Goal: Task Accomplishment & Management: Complete application form

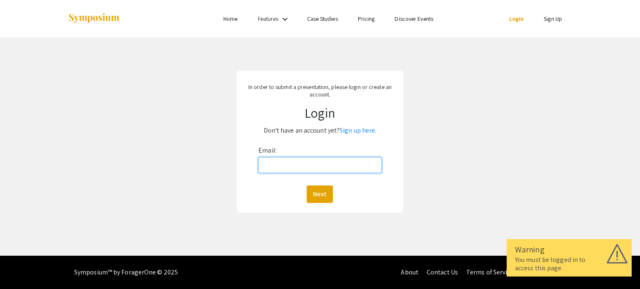
click at [352, 169] on input "Email:" at bounding box center [319, 165] width 123 height 16
type input "[EMAIL_ADDRESS][PERSON_NAME][DOMAIN_NAME]"
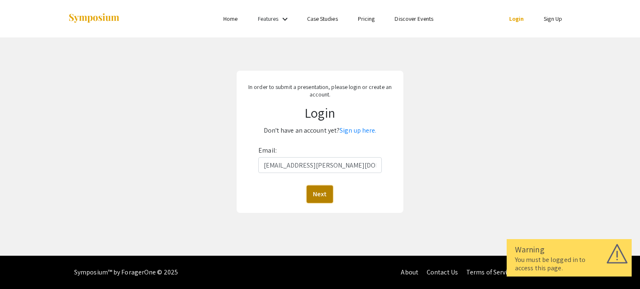
click at [322, 196] on button "Next" at bounding box center [320, 194] width 26 height 17
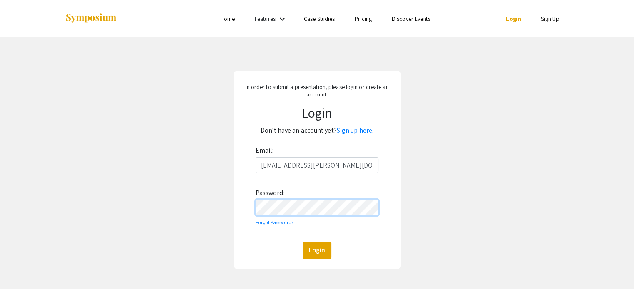
click at [302, 242] on button "Login" at bounding box center [316, 250] width 29 height 17
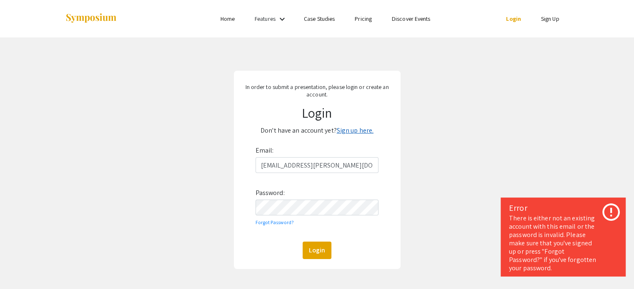
click at [357, 132] on link "Sign up here." at bounding box center [355, 130] width 37 height 9
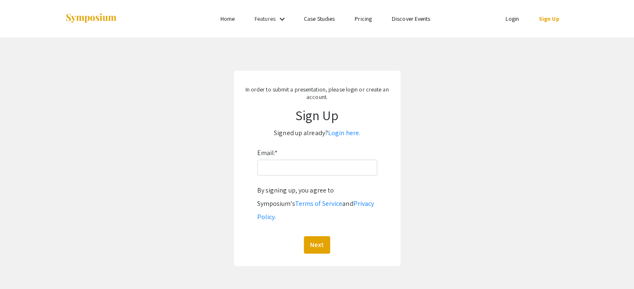
click at [345, 180] on div "Email: * By signing up, you agree to Symposium’s Terms of Service and Privacy P…" at bounding box center [317, 200] width 120 height 107
click at [324, 172] on input "Email: *" at bounding box center [317, 168] width 120 height 16
type input "[EMAIL_ADDRESS][PERSON_NAME][DOMAIN_NAME]"
click at [315, 237] on button "Next" at bounding box center [317, 245] width 26 height 17
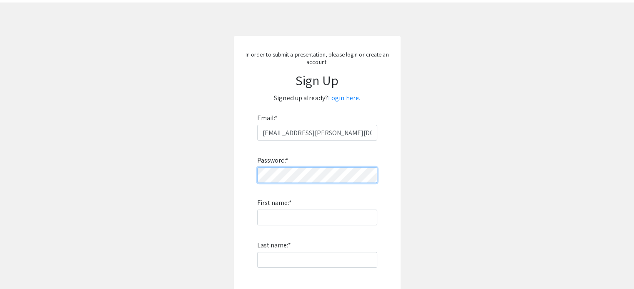
scroll to position [83, 0]
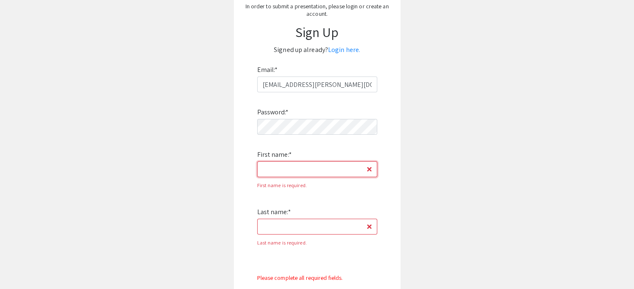
click at [323, 176] on input "First name: *" at bounding box center [317, 170] width 120 height 16
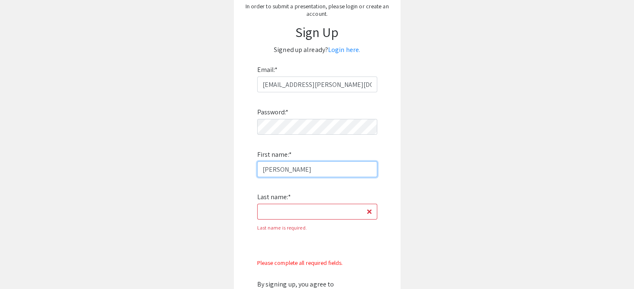
type input "[PERSON_NAME]"
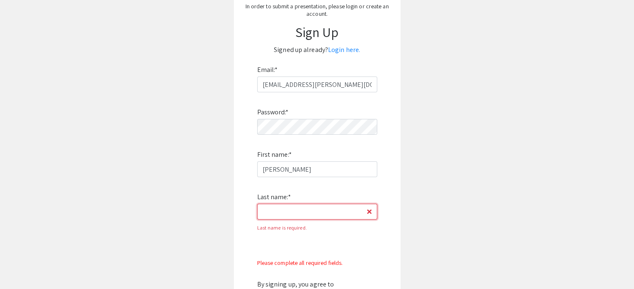
click at [317, 216] on input "Last name: *" at bounding box center [317, 212] width 120 height 16
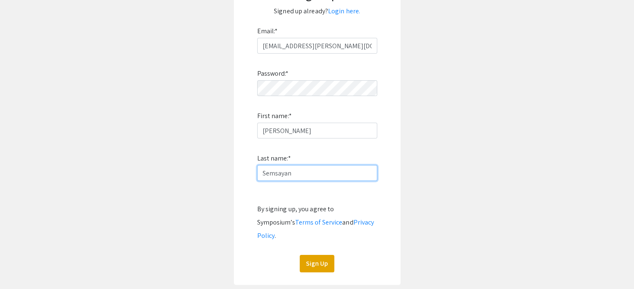
scroll to position [167, 0]
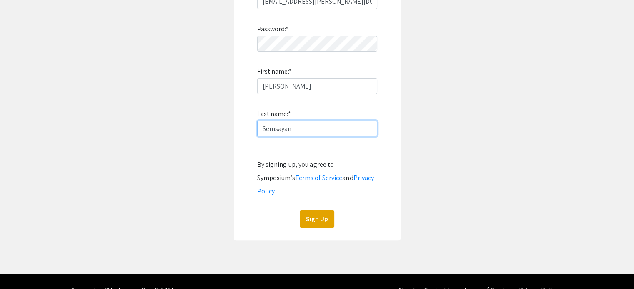
type input "Semsayan"
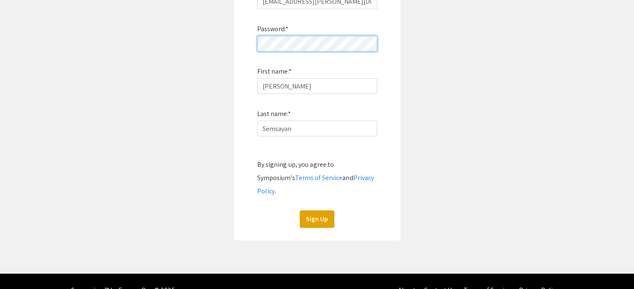
click at [127, 22] on app-signup "In order to submit a presentation, please login or create an account. Sign Up S…" at bounding box center [317, 72] width 634 height 337
click button "Sign Up" at bounding box center [316, 219] width 35 height 17
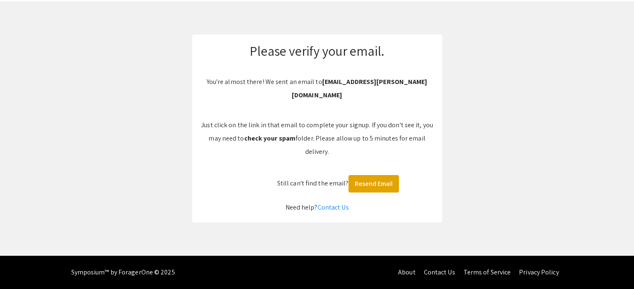
scroll to position [22, 0]
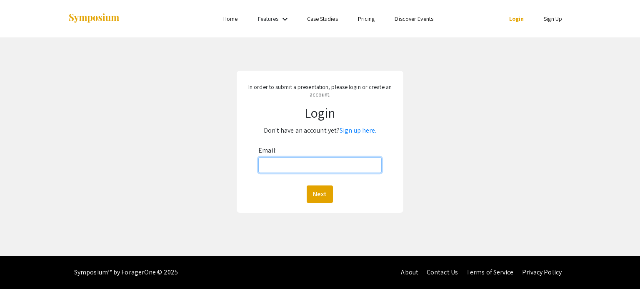
click at [326, 162] on input "Email:" at bounding box center [319, 165] width 123 height 16
type input "[EMAIL_ADDRESS][PERSON_NAME][DOMAIN_NAME]"
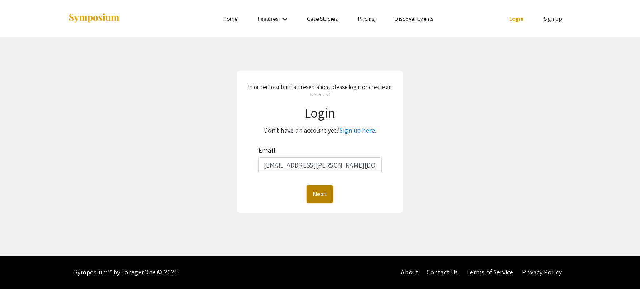
click at [320, 194] on button "Next" at bounding box center [320, 194] width 26 height 17
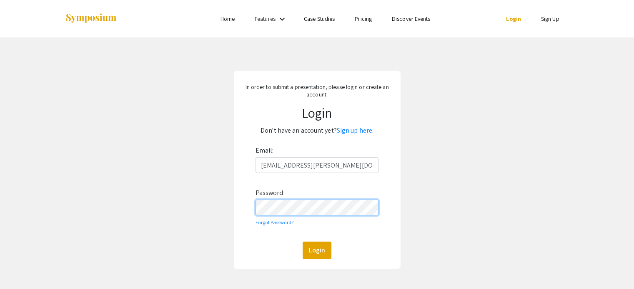
click at [302, 242] on button "Login" at bounding box center [316, 250] width 29 height 17
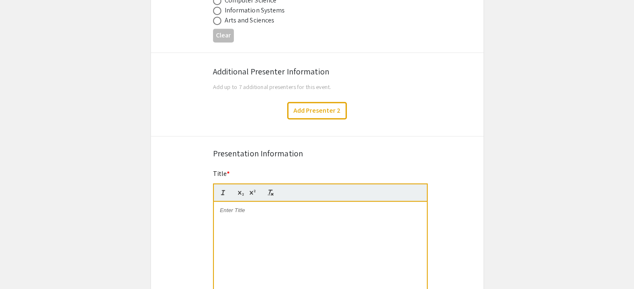
scroll to position [500, 0]
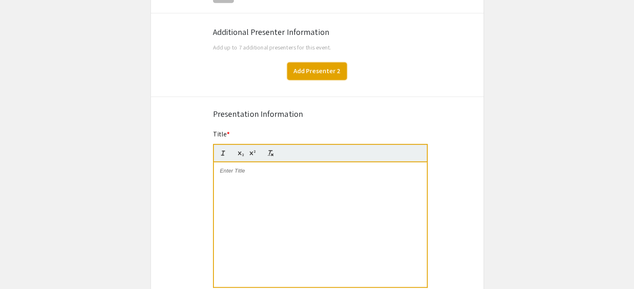
click at [304, 66] on button "Add Presenter 2" at bounding box center [317, 70] width 60 height 17
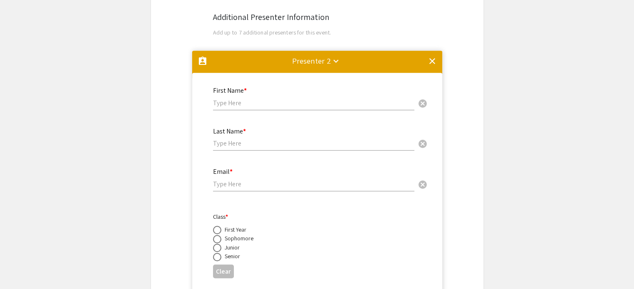
scroll to position [522, 0]
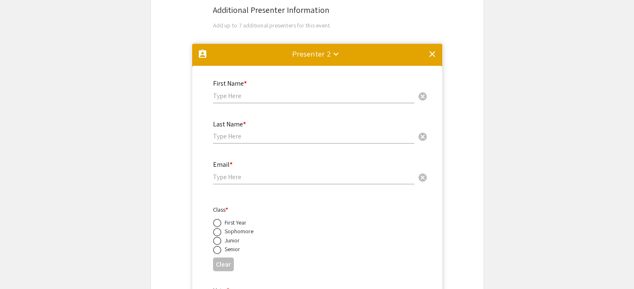
click at [429, 53] on mat-icon "clear" at bounding box center [432, 54] width 10 height 10
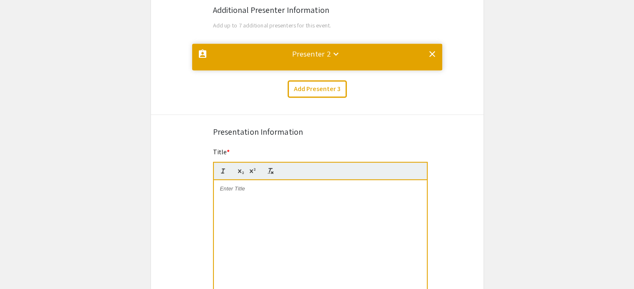
scroll to position [0, 0]
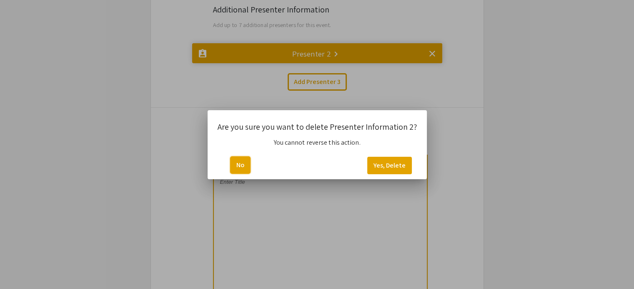
click at [243, 168] on button "No" at bounding box center [240, 165] width 20 height 17
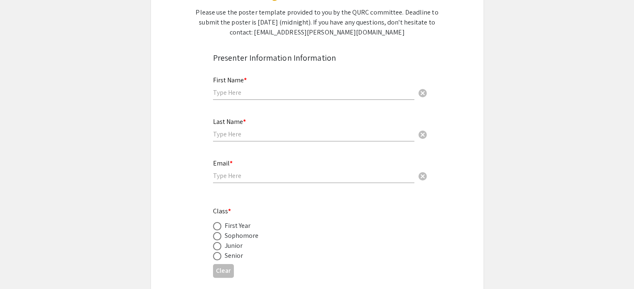
scroll to position [122, 0]
